Goal: Information Seeking & Learning: Understand process/instructions

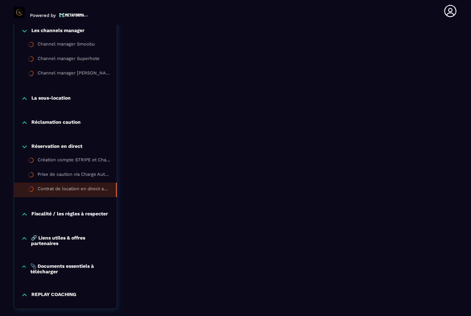
scroll to position [797, 0]
click at [46, 157] on div "Création compte STRIPE et Charge Automation" at bounding box center [73, 161] width 71 height 8
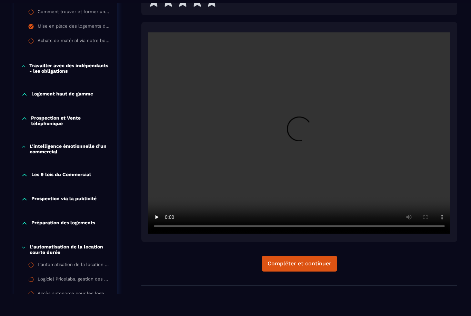
scroll to position [405, 0]
click at [311, 138] on video at bounding box center [299, 133] width 302 height 201
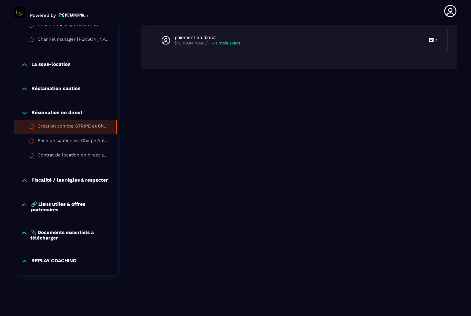
scroll to position [831, 0]
click at [72, 124] on div "Création compte STRIPE et Charge Automation" at bounding box center [73, 128] width 71 height 8
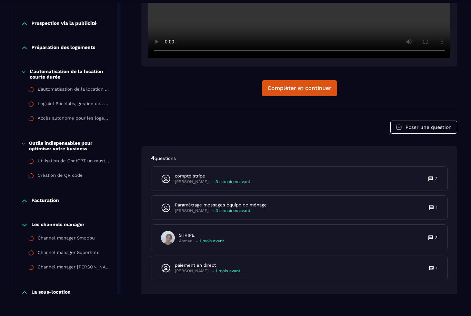
scroll to position [581, 0]
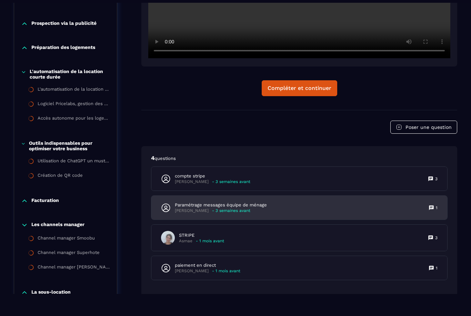
click at [433, 208] on icon at bounding box center [431, 207] width 4 height 4
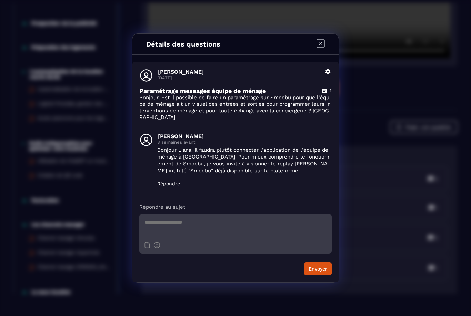
click at [317, 49] on div "Modal window" at bounding box center [321, 44] width 8 height 10
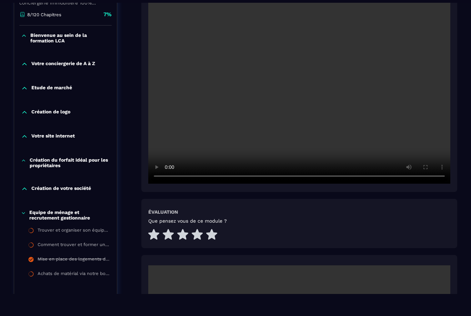
scroll to position [172, 0]
click at [302, 94] on video at bounding box center [299, 83] width 302 height 201
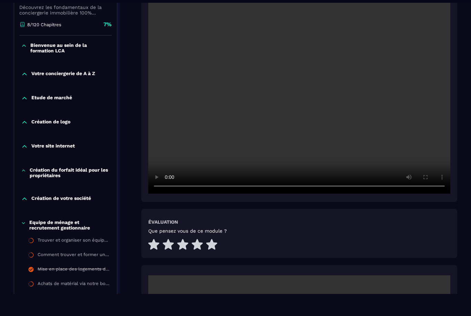
scroll to position [161, 0]
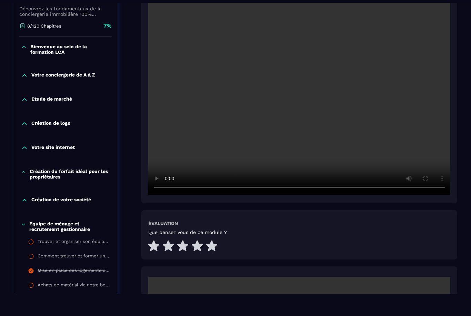
click at [197, 121] on video at bounding box center [299, 94] width 302 height 201
click at [299, 98] on video at bounding box center [299, 94] width 302 height 201
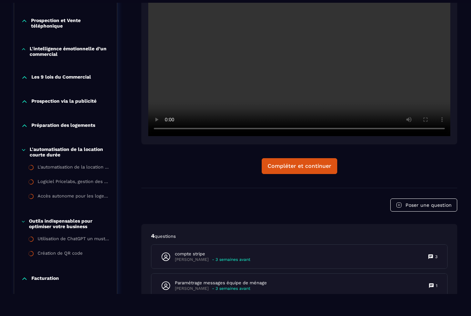
scroll to position [503, 0]
click at [294, 48] on video at bounding box center [299, 35] width 302 height 201
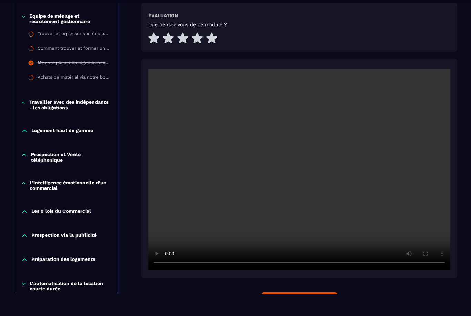
scroll to position [369, 0]
click at [299, 228] on video at bounding box center [299, 169] width 302 height 201
click at [292, 167] on video at bounding box center [299, 169] width 302 height 201
click at [231, 268] on video at bounding box center [299, 169] width 302 height 201
click at [261, 219] on video at bounding box center [299, 169] width 302 height 201
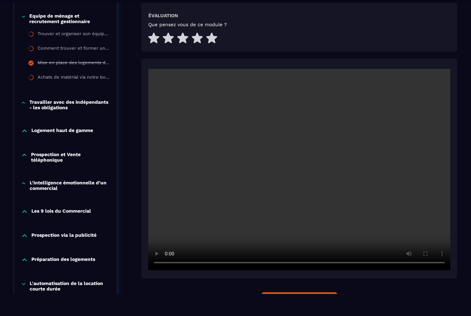
click at [294, 179] on video at bounding box center [299, 169] width 302 height 201
click at [233, 170] on video at bounding box center [299, 169] width 302 height 201
click at [300, 176] on video at bounding box center [299, 169] width 302 height 201
